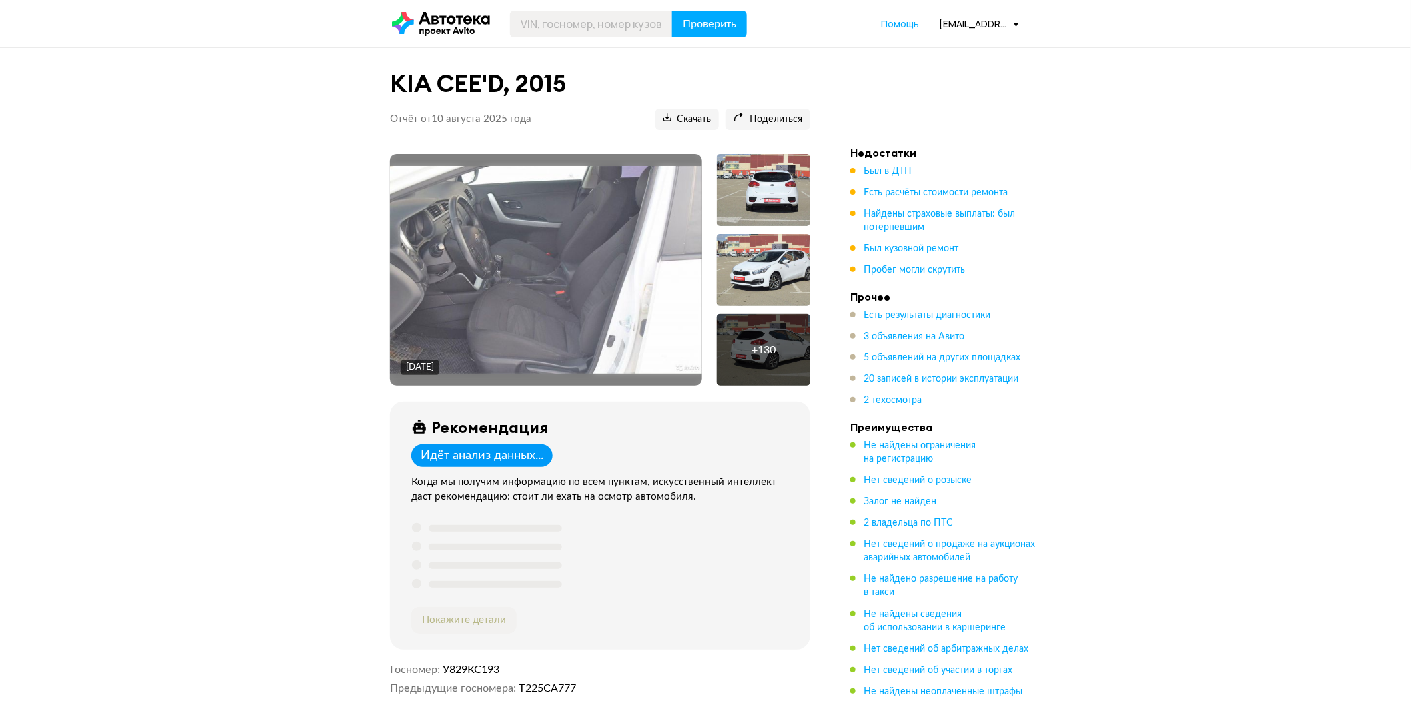
click at [873, 179] on ul "Был в ДТП Есть расчёты стоимости ремонта Найдены страховые выплаты: был потерпе…" at bounding box center [943, 221] width 187 height 112
click at [883, 167] on span "Был в ДТП" at bounding box center [887, 171] width 48 height 9
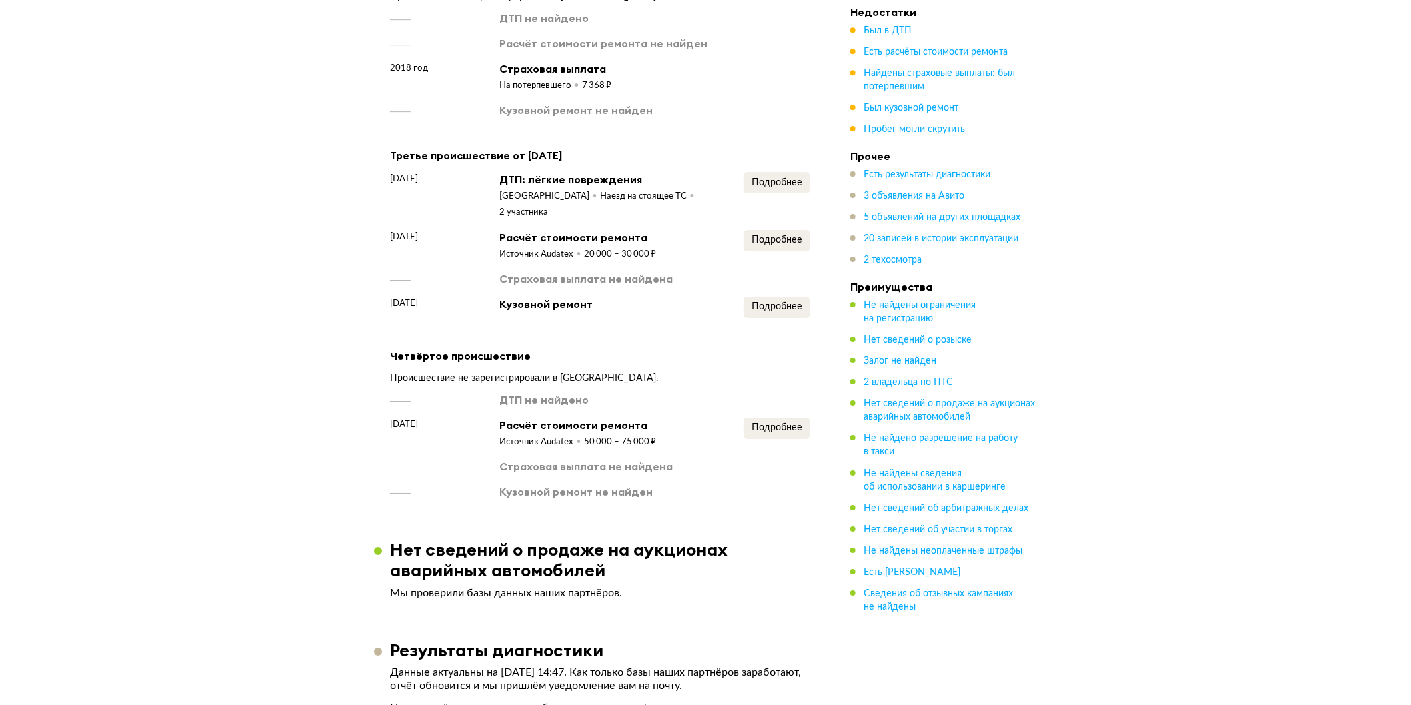
scroll to position [1701, 0]
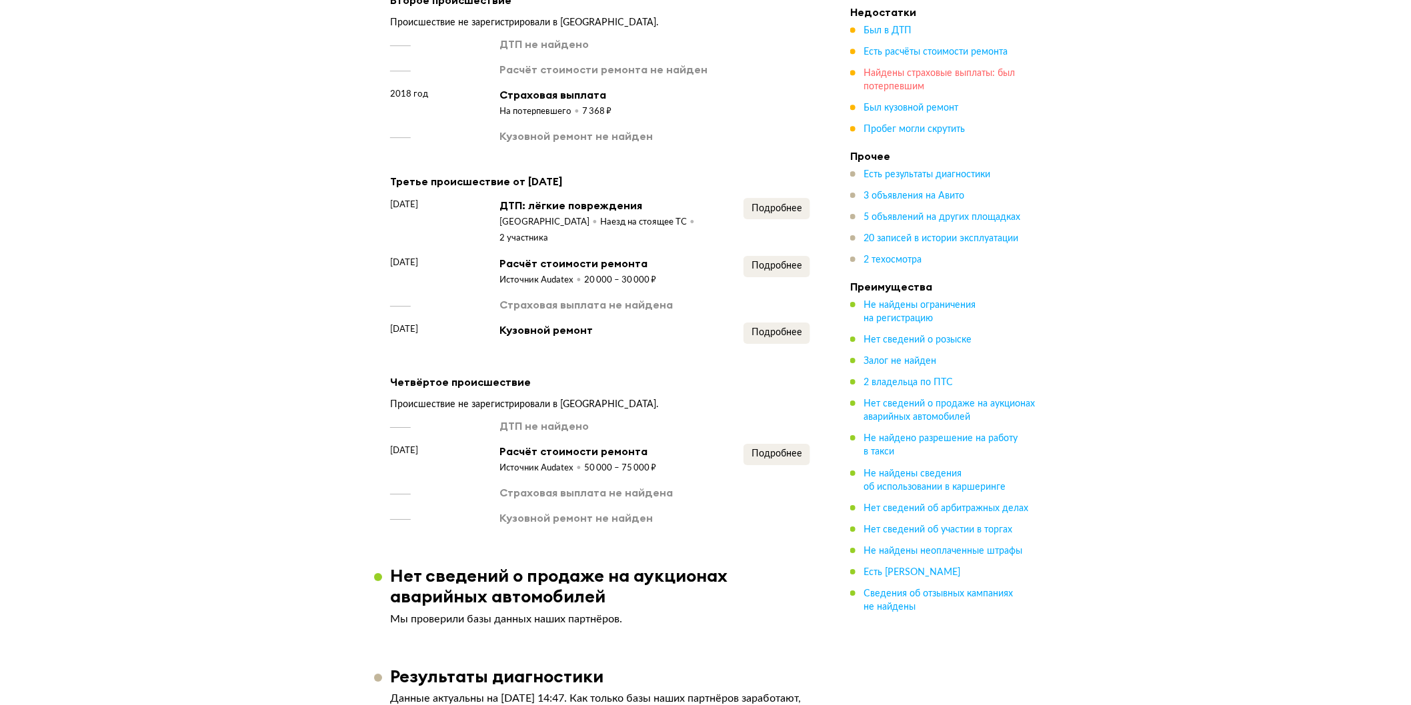
click at [912, 69] on span "Найдены страховые выплаты: был потерпевшим" at bounding box center [938, 80] width 151 height 23
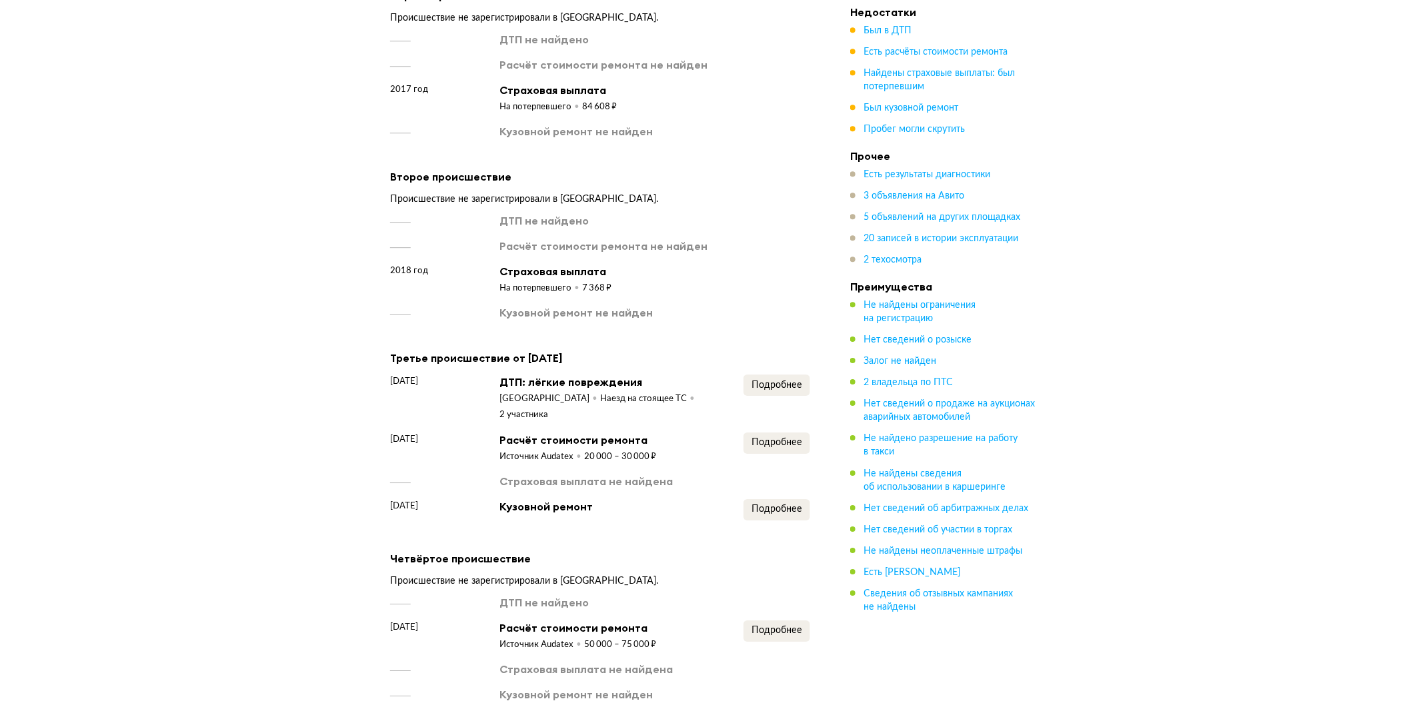
scroll to position [1441, 0]
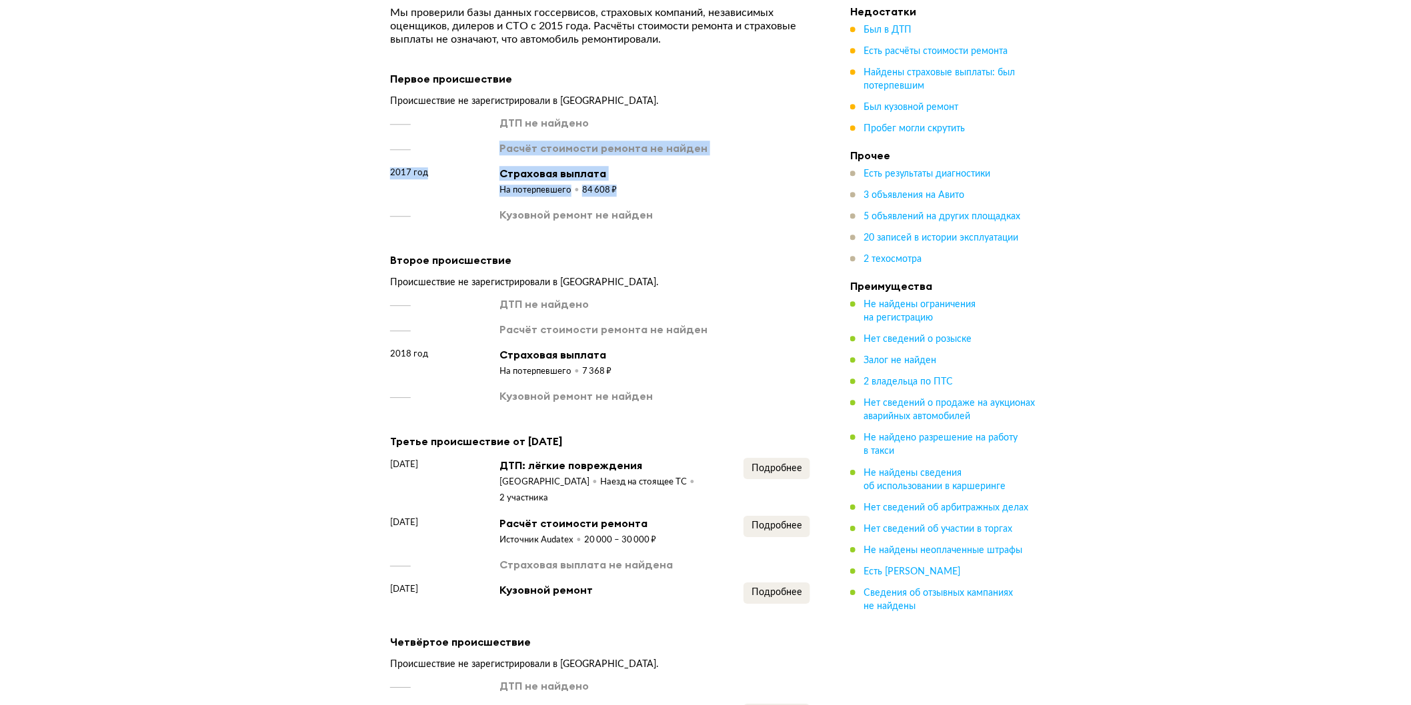
drag, startPoint x: 437, startPoint y: 159, endPoint x: 631, endPoint y: 200, distance: 198.3
click at [631, 200] on div "ДТП не найдено Расчёт стоимости ремонта не найден 2017 год Страховая выплата На…" at bounding box center [600, 168] width 420 height 107
click at [631, 197] on div "2017 год Страховая выплата На потерпевшего 84 608 ₽" at bounding box center [600, 181] width 420 height 31
drag, startPoint x: 605, startPoint y: 203, endPoint x: 564, endPoint y: 203, distance: 40.7
click at [564, 197] on div "2017 год Страховая выплата На потерпевшего 84 608 ₽" at bounding box center [600, 181] width 420 height 31
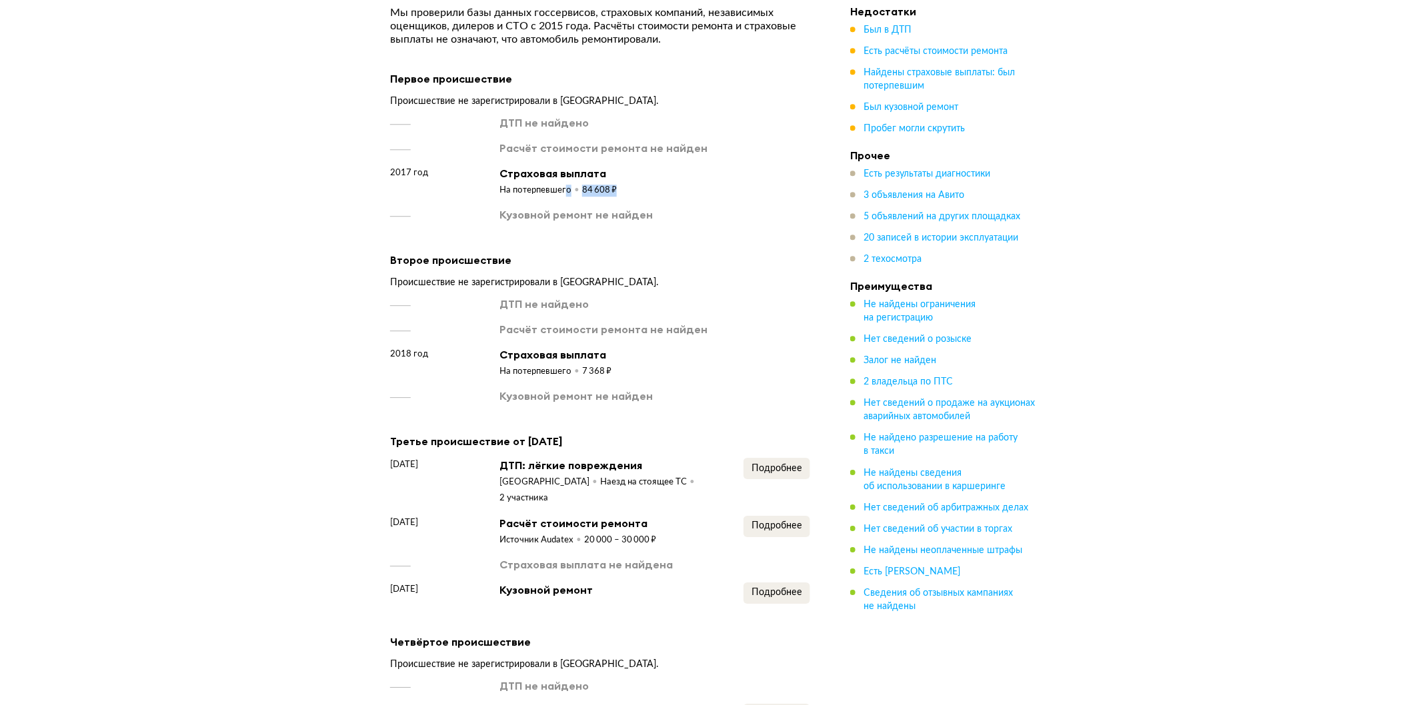
click at [564, 197] on div "На потерпевшего" at bounding box center [540, 191] width 83 height 12
click at [882, 105] on span "Был кузовной ремонт" at bounding box center [910, 107] width 95 height 9
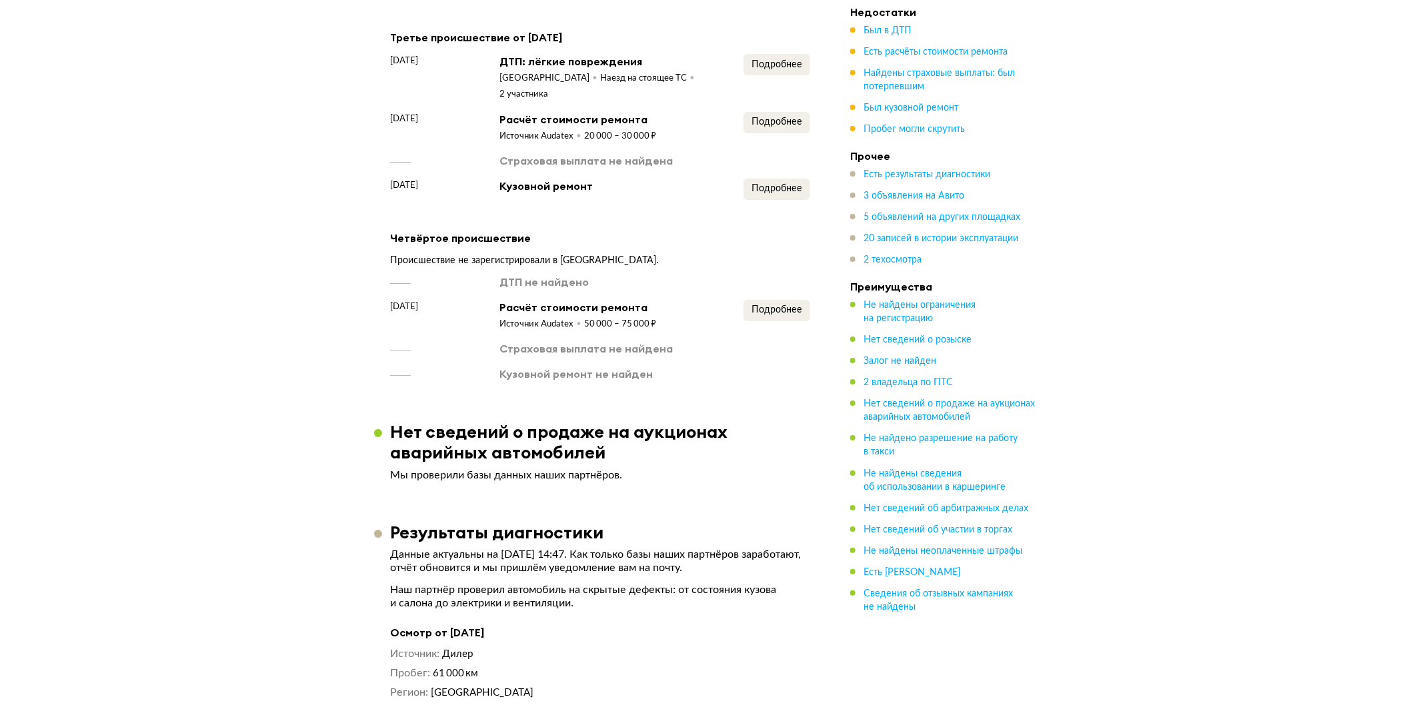
scroll to position [1960, 0]
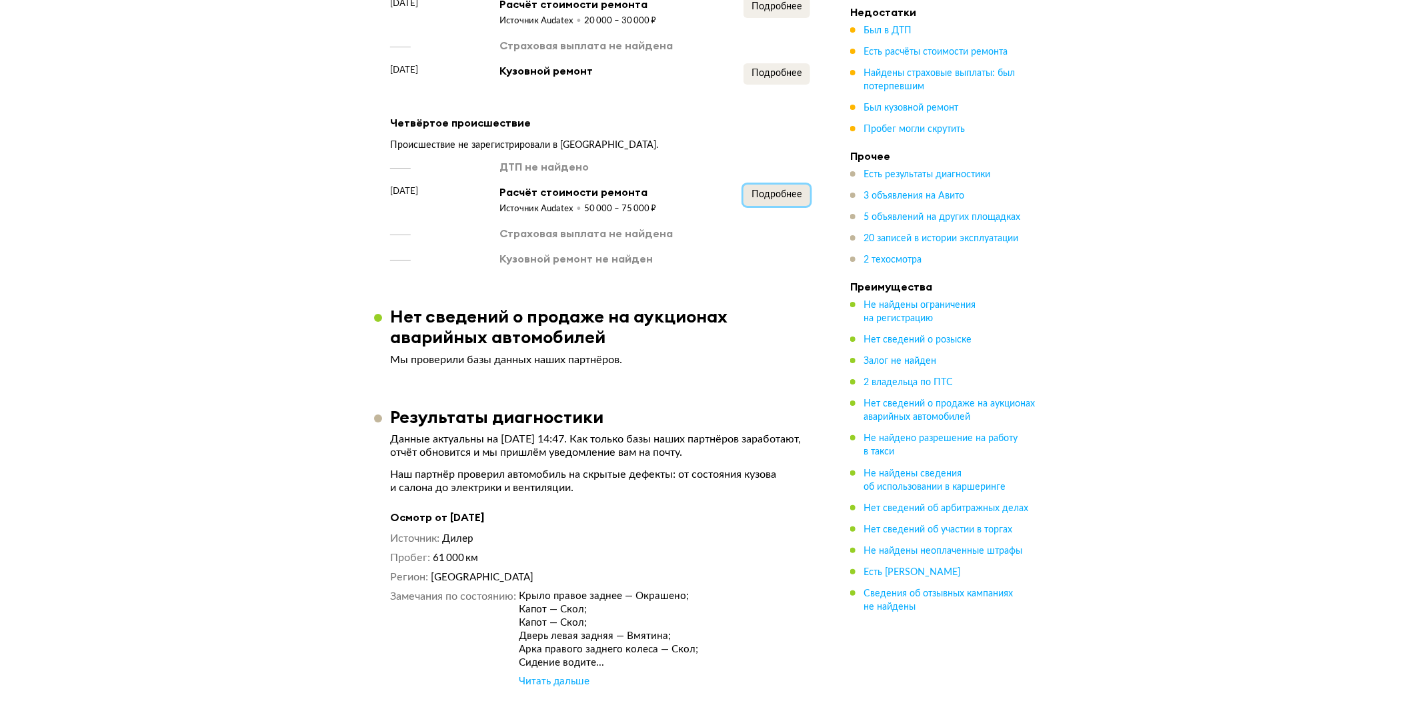
click at [775, 199] on span "Подробнее" at bounding box center [776, 194] width 51 height 9
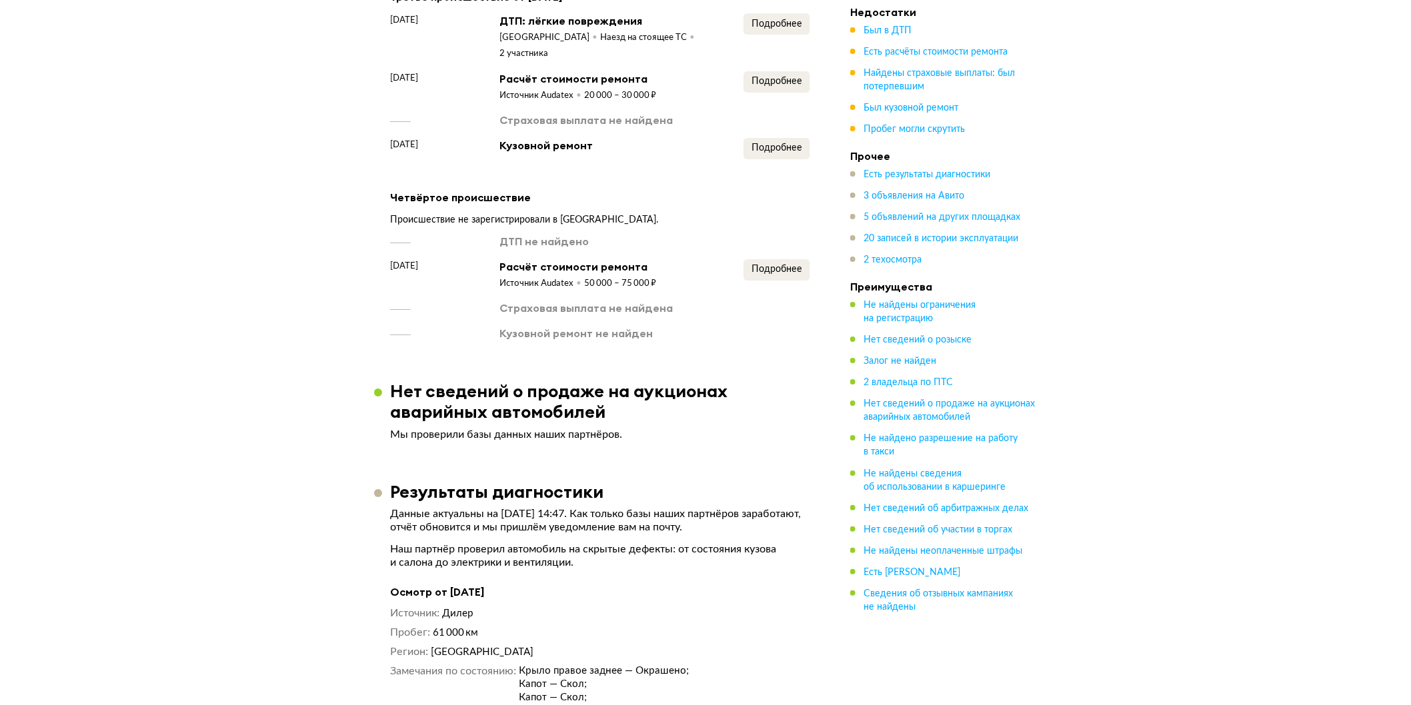
drag, startPoint x: 395, startPoint y: 271, endPoint x: 429, endPoint y: 283, distance: 36.9
click at [418, 273] on span "[DATE]" at bounding box center [404, 265] width 28 height 13
click at [895, 132] on span "Пробег могли скрутить" at bounding box center [913, 129] width 101 height 9
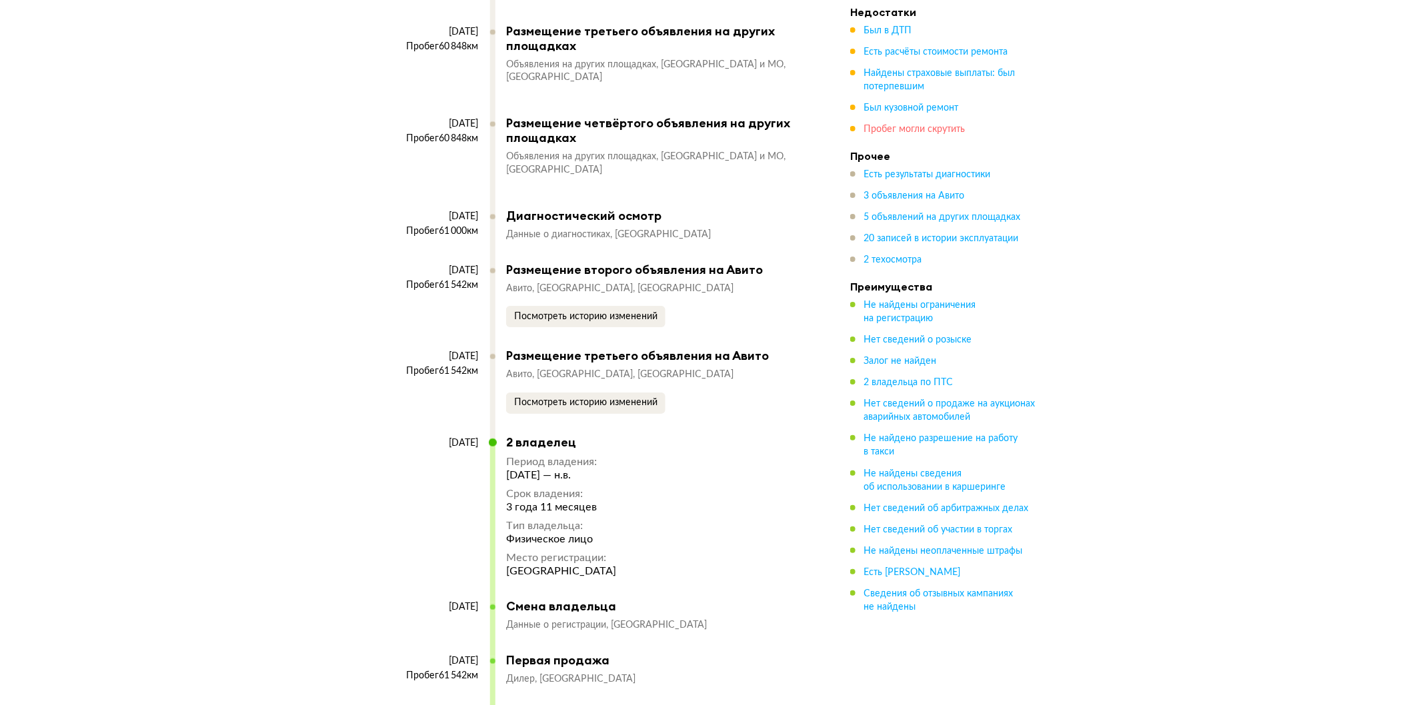
scroll to position [6900, 0]
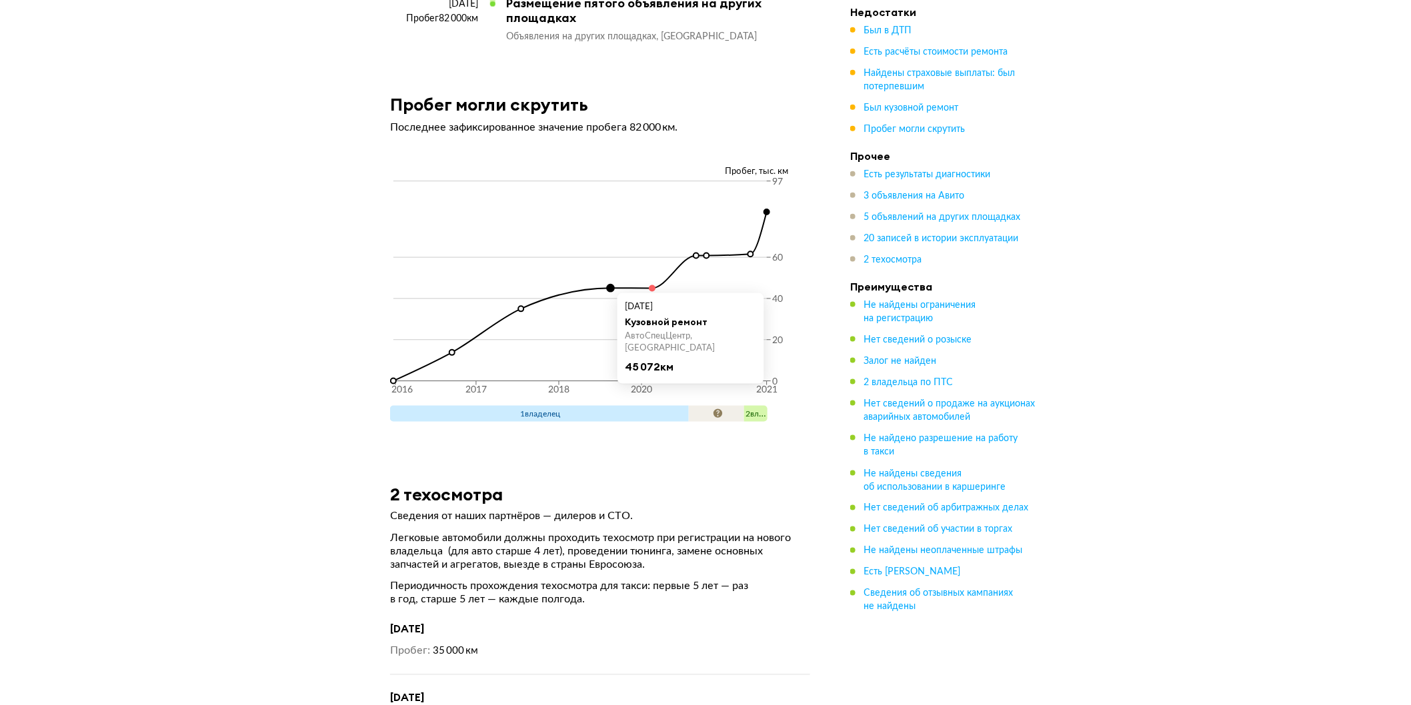
click at [609, 285] on circle at bounding box center [610, 288] width 7 height 7
click at [431, 116] on article "Пробег могли скрутить Последнее зафиксированное значение пробега 82 000 км. Про…" at bounding box center [600, 268] width 452 height 349
